Goal: Task Accomplishment & Management: Manage account settings

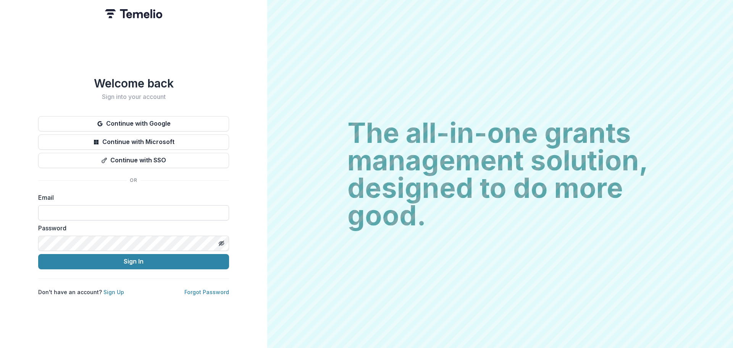
click at [154, 207] on input at bounding box center [133, 212] width 191 height 15
click at [0, 347] on com-1password-button at bounding box center [0, 348] width 0 height 0
type input "**********"
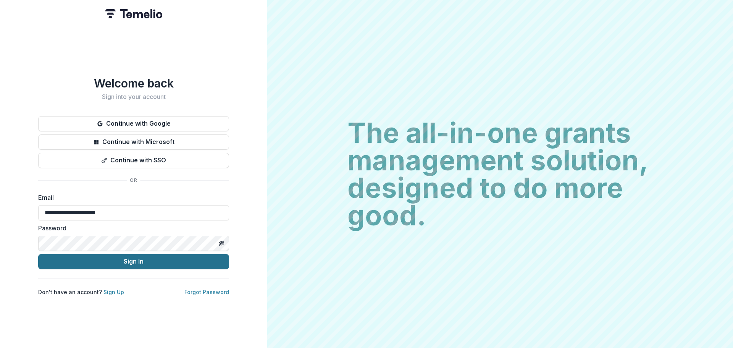
click at [97, 263] on button "Sign In" at bounding box center [133, 261] width 191 height 15
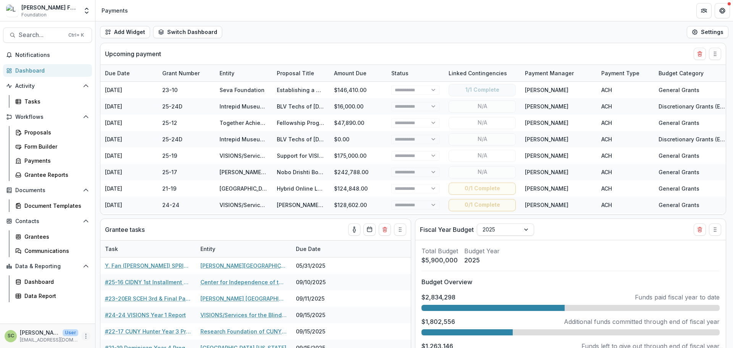
click at [84, 334] on icon "More" at bounding box center [86, 336] width 6 height 6
click at [120, 318] on link "User Settings" at bounding box center [136, 319] width 82 height 13
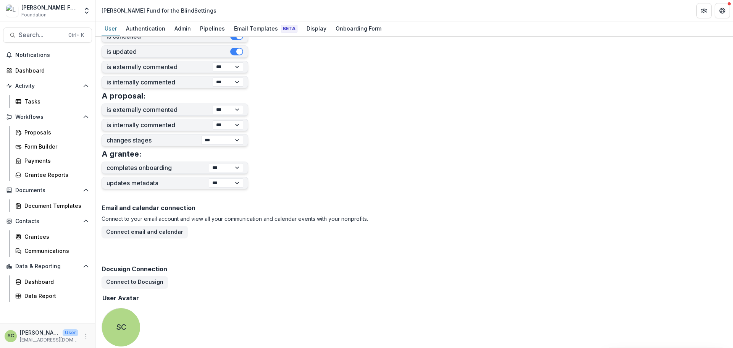
scroll to position [280, 0]
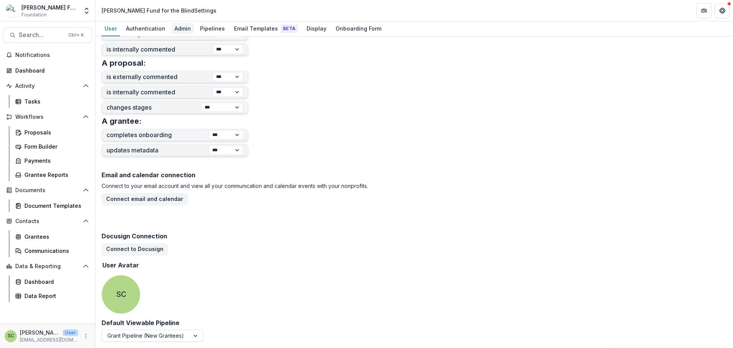
click at [184, 30] on div "Admin" at bounding box center [182, 28] width 23 height 11
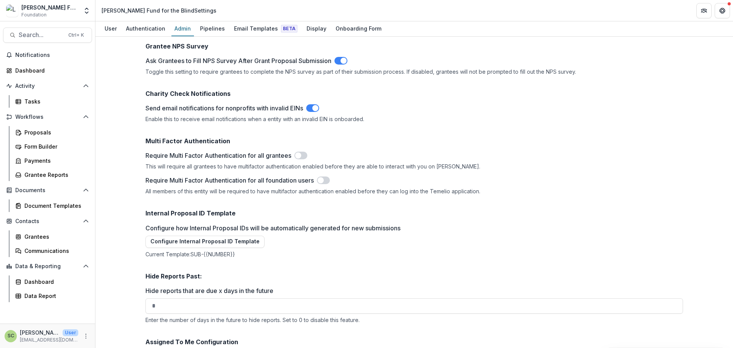
scroll to position [1303, 0]
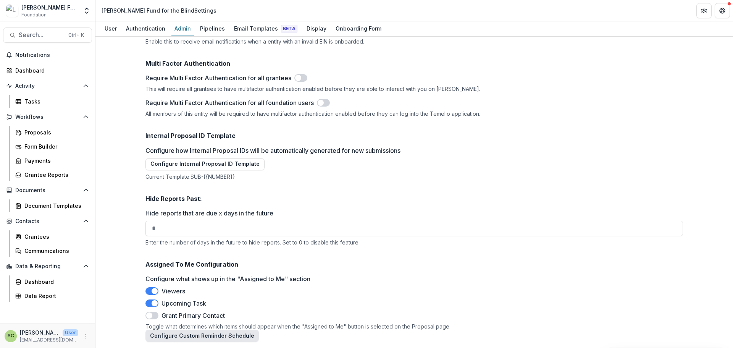
click at [204, 338] on button "Configure Custom Reminder Schedule" at bounding box center [201, 335] width 113 height 12
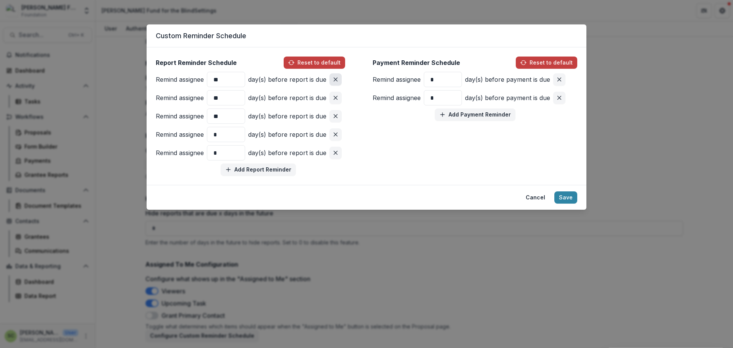
click at [340, 80] on button "Remove pair" at bounding box center [335, 79] width 12 height 12
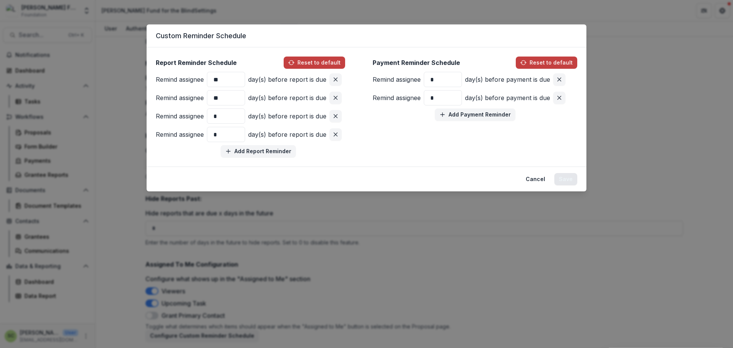
click at [566, 179] on button "Save" at bounding box center [565, 179] width 23 height 12
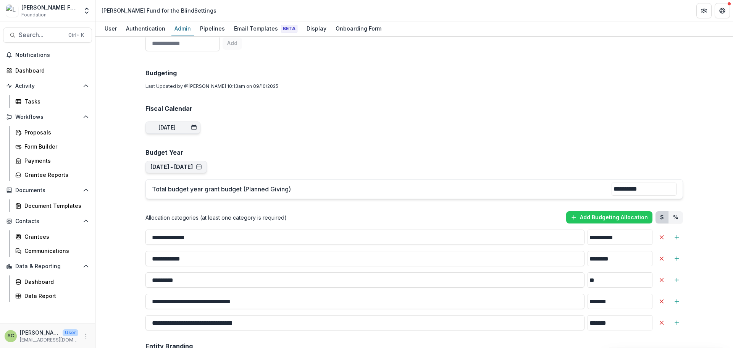
scroll to position [540, 0]
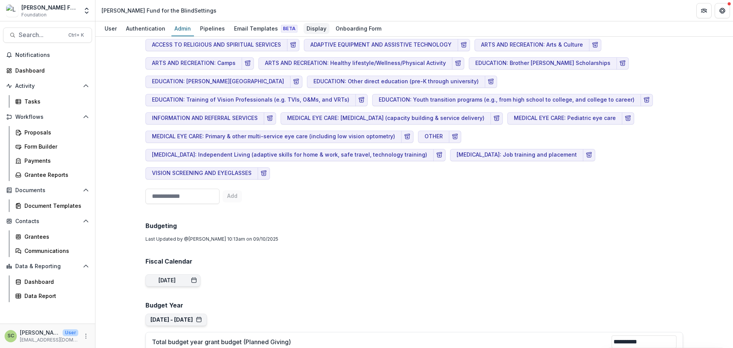
click at [308, 25] on div "Display" at bounding box center [316, 28] width 26 height 11
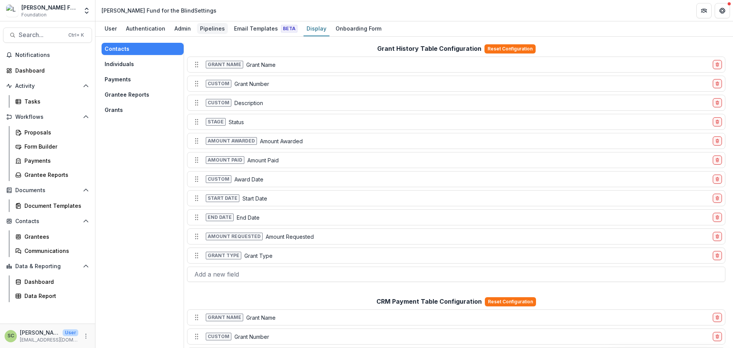
click at [206, 31] on div "Pipelines" at bounding box center [212, 28] width 31 height 11
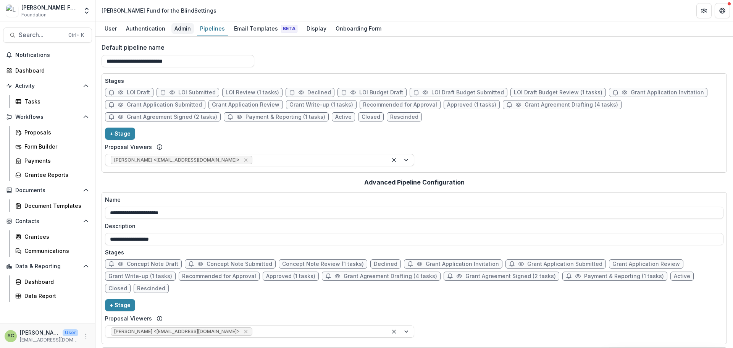
click at [179, 31] on div "Admin" at bounding box center [182, 28] width 23 height 11
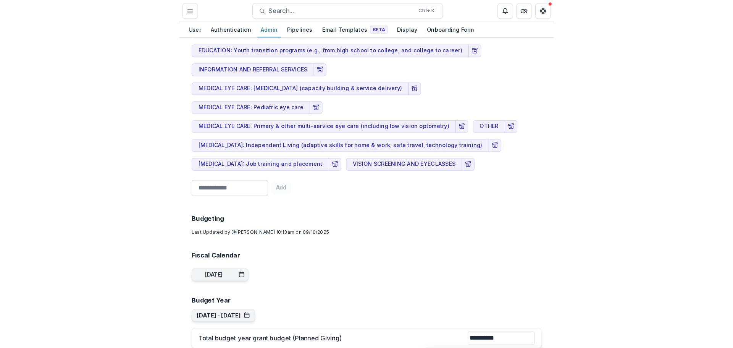
scroll to position [611, 0]
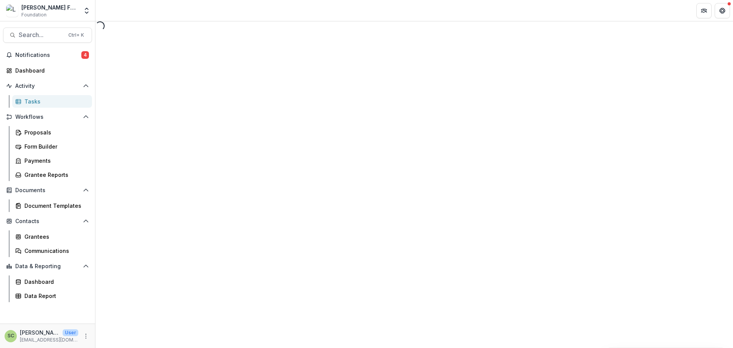
select select "********"
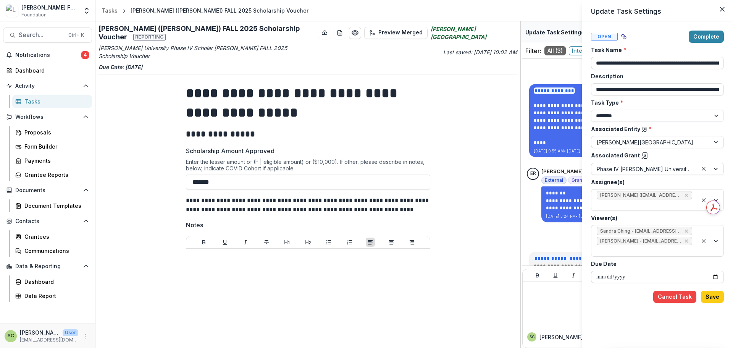
click at [474, 145] on div "**********" at bounding box center [366, 174] width 733 height 348
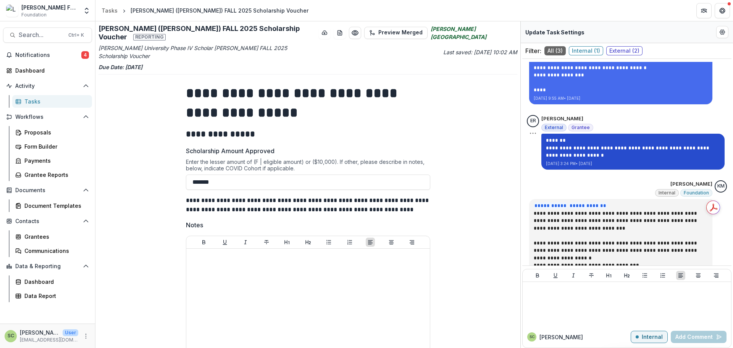
scroll to position [93, 0]
